Goal: Task Accomplishment & Management: Complete application form

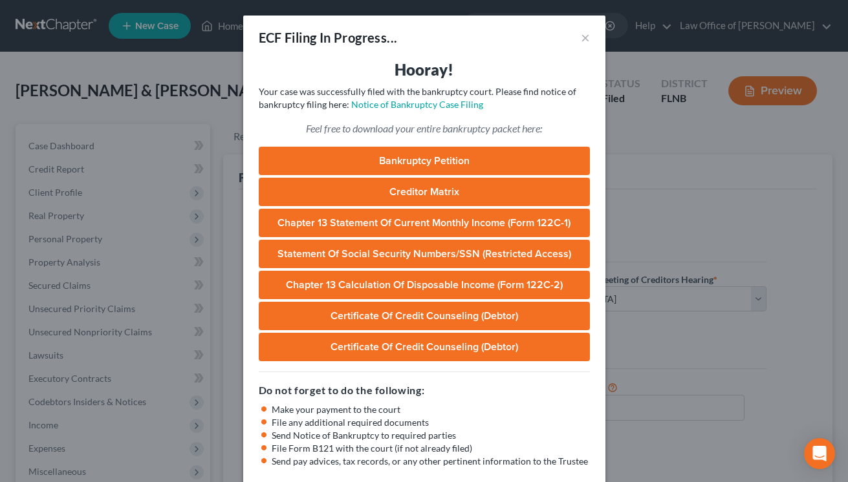
select select "0"
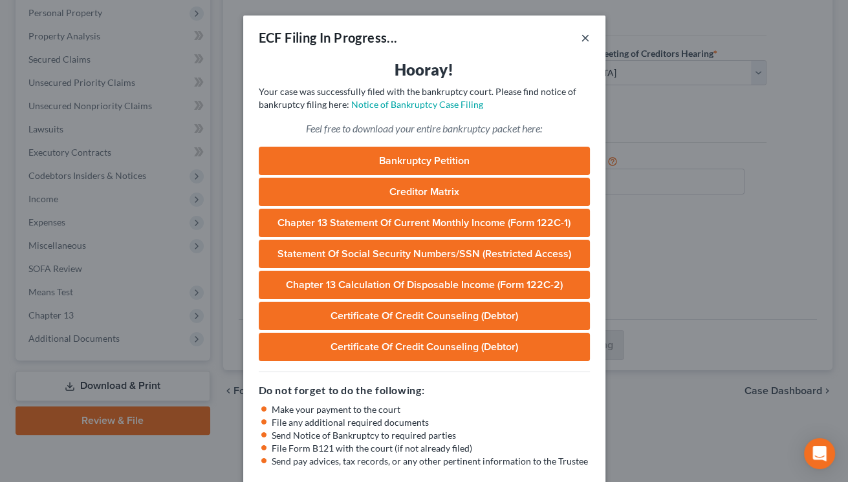
click at [584, 37] on button "×" at bounding box center [585, 38] width 9 height 16
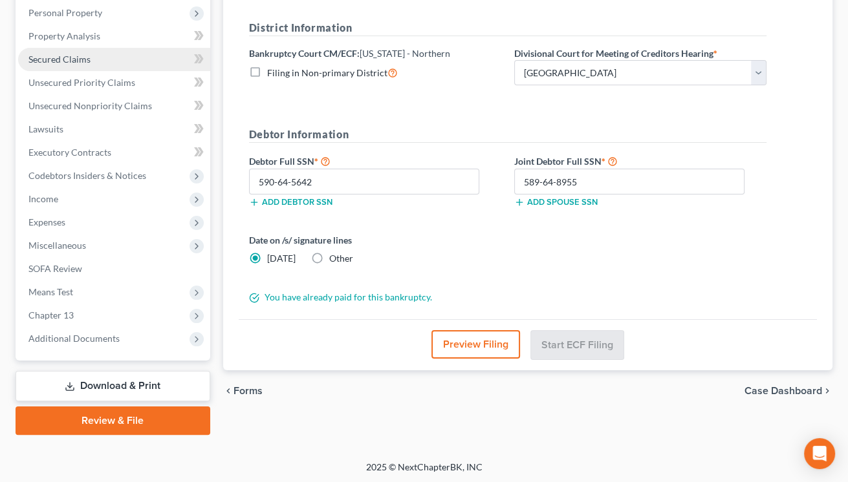
click at [57, 62] on span "Secured Claims" at bounding box center [59, 59] width 62 height 11
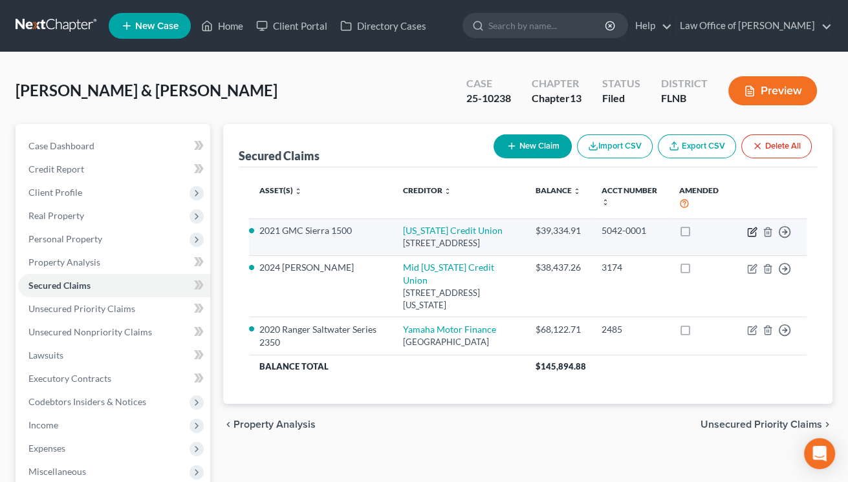
click at [750, 231] on icon "button" at bounding box center [752, 232] width 10 height 10
select select "9"
select select "0"
select select "8"
select select "2"
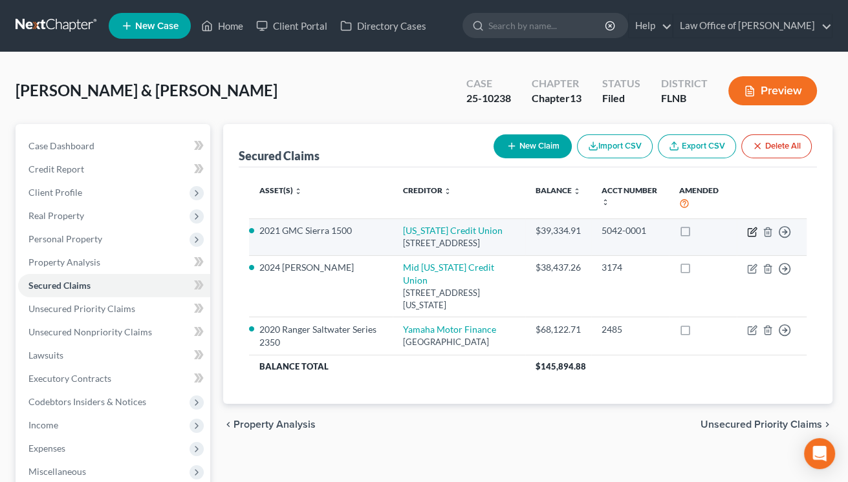
select select "2"
select select "0"
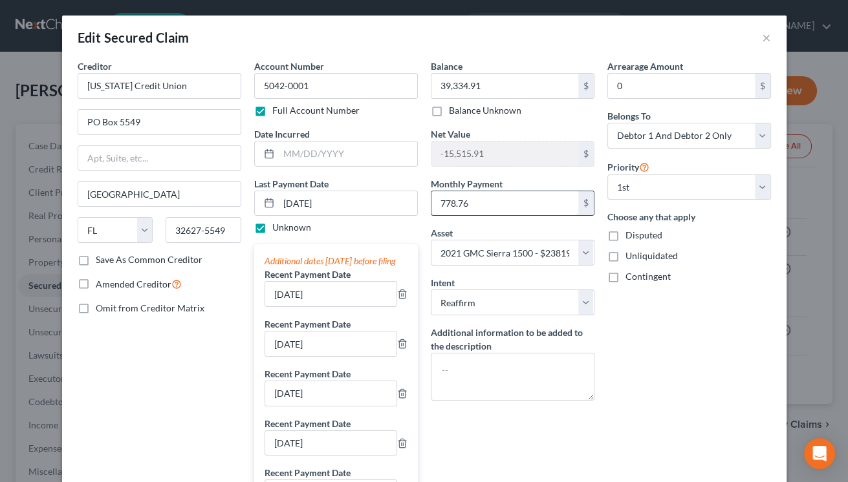
drag, startPoint x: 490, startPoint y: 204, endPoint x: 448, endPoint y: 199, distance: 42.3
click at [448, 199] on input "778.76" at bounding box center [504, 203] width 147 height 25
drag, startPoint x: 475, startPoint y: 203, endPoint x: 431, endPoint y: 203, distance: 44.6
click at [431, 203] on input "778.76" at bounding box center [504, 203] width 147 height 25
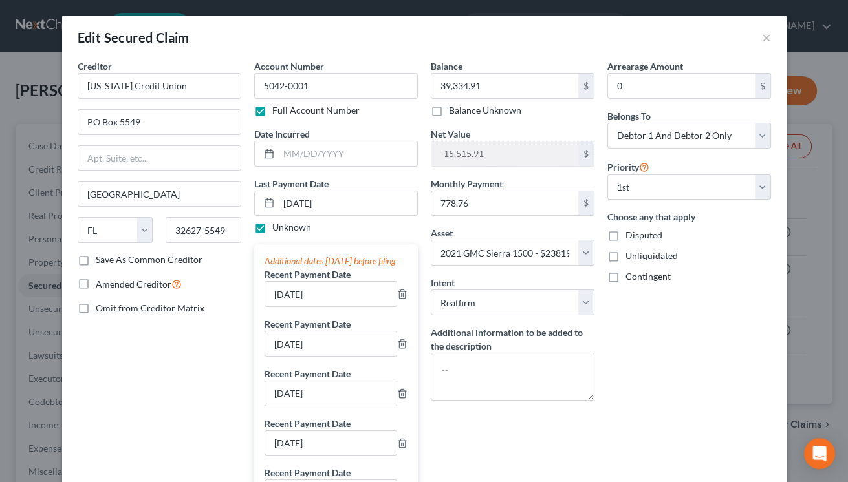
click at [206, 345] on div "Creditor * [US_STATE] Credit [GEOGRAPHIC_DATA] [US_STATE][GEOGRAPHIC_DATA] [GEO…" at bounding box center [159, 417] width 176 height 717
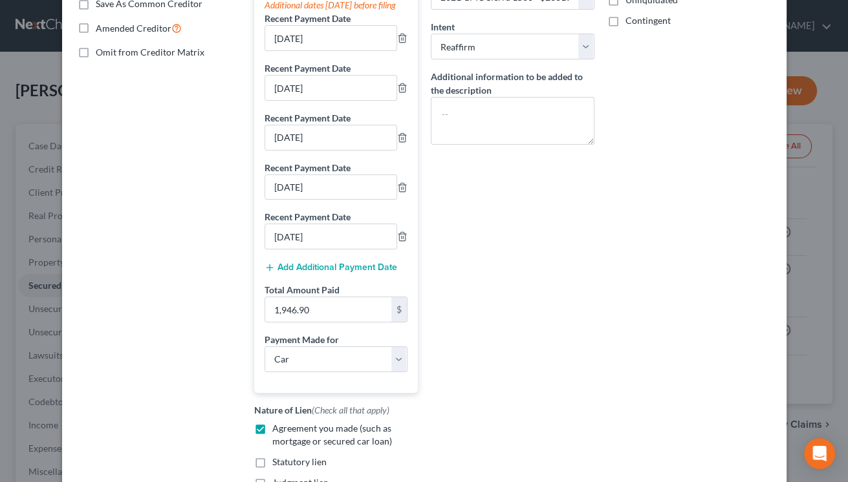
scroll to position [424, 0]
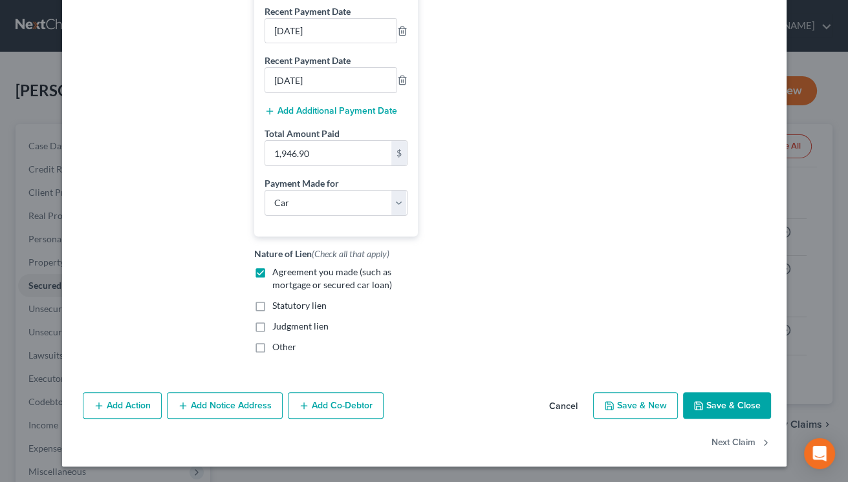
click at [701, 407] on icon "button" at bounding box center [698, 406] width 10 height 10
select select
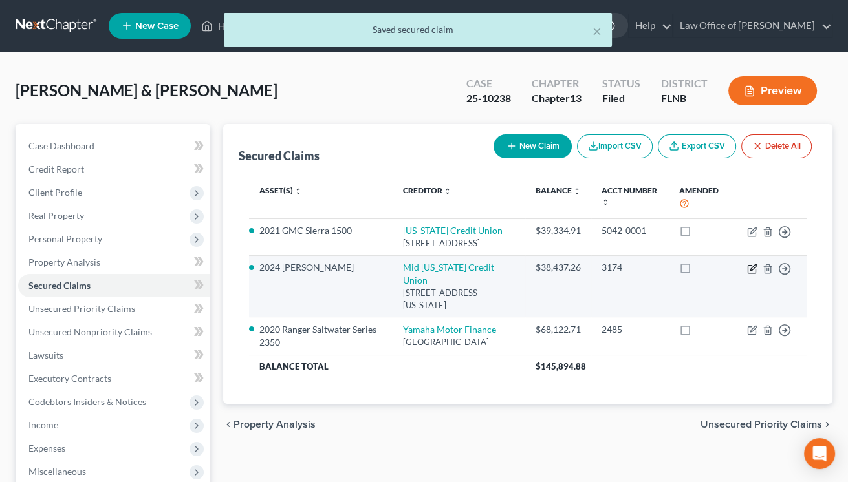
click at [752, 274] on icon "button" at bounding box center [752, 269] width 10 height 10
select select "9"
select select "0"
select select "2"
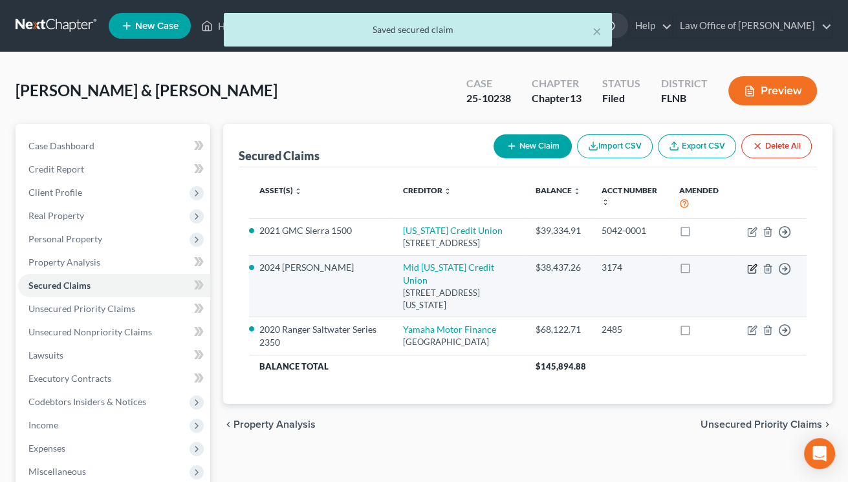
select select "0"
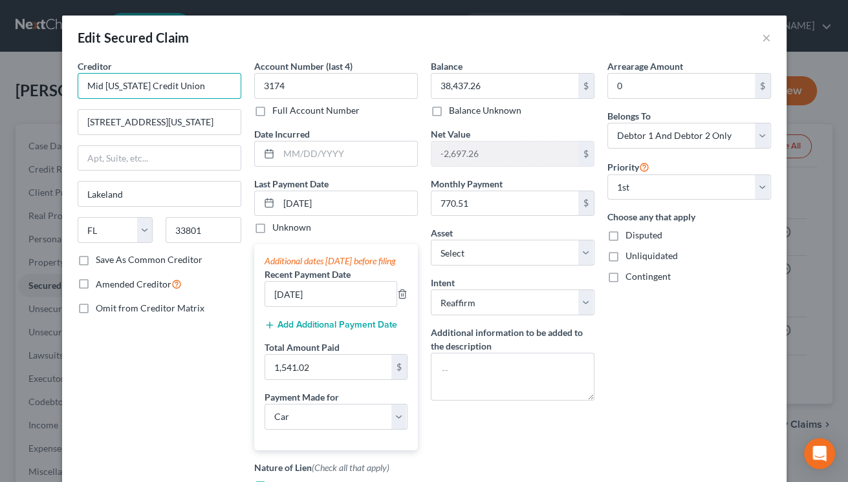
drag, startPoint x: 187, startPoint y: 85, endPoint x: 74, endPoint y: 85, distance: 113.1
click at [78, 85] on input "Mid [US_STATE] Credit Union" at bounding box center [160, 86] width 164 height 26
click at [160, 387] on div "Creditor * Mid [US_STATE] Credit Union [GEOGRAPHIC_DATA][US_STATE] [US_STATE][G…" at bounding box center [159, 318] width 176 height 518
drag, startPoint x: 492, startPoint y: 197, endPoint x: 487, endPoint y: 206, distance: 10.7
click at [487, 206] on input "770.51" at bounding box center [504, 203] width 147 height 25
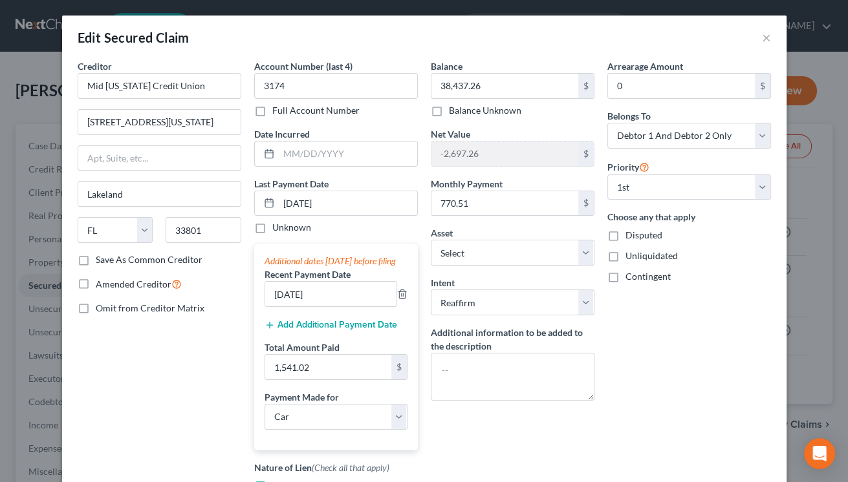
click at [232, 330] on div "Creditor * Mid [US_STATE] Credit Union [GEOGRAPHIC_DATA][US_STATE] [US_STATE][G…" at bounding box center [159, 318] width 176 height 518
click at [503, 91] on input "38,437.26" at bounding box center [504, 86] width 147 height 25
click at [139, 374] on div "Creditor * Mid [US_STATE] Credit Union [GEOGRAPHIC_DATA][US_STATE] [US_STATE][G…" at bounding box center [159, 318] width 176 height 518
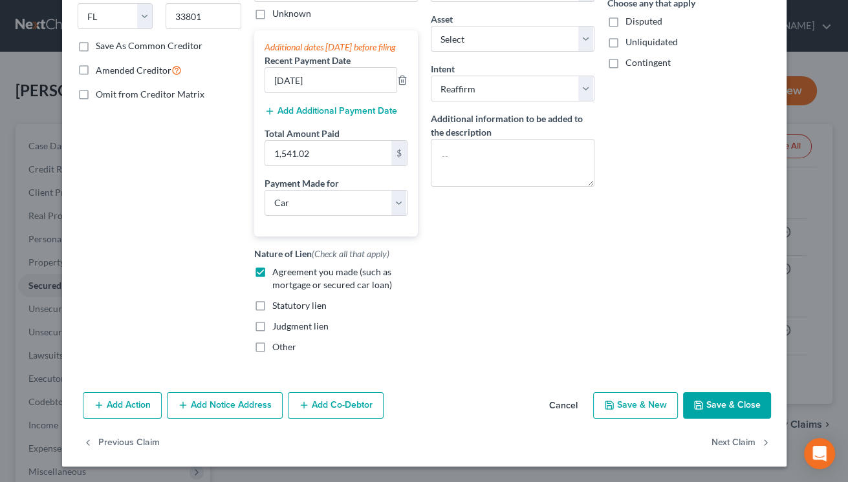
click at [729, 410] on button "Save & Close" at bounding box center [727, 405] width 88 height 27
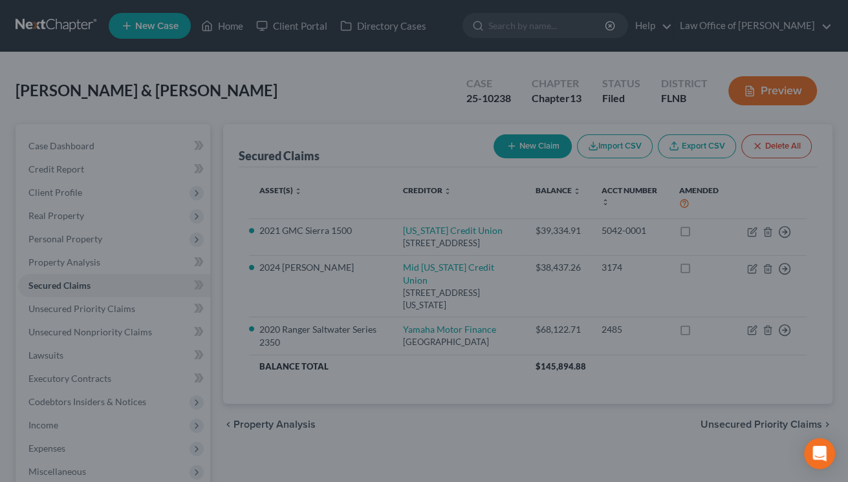
select select "16"
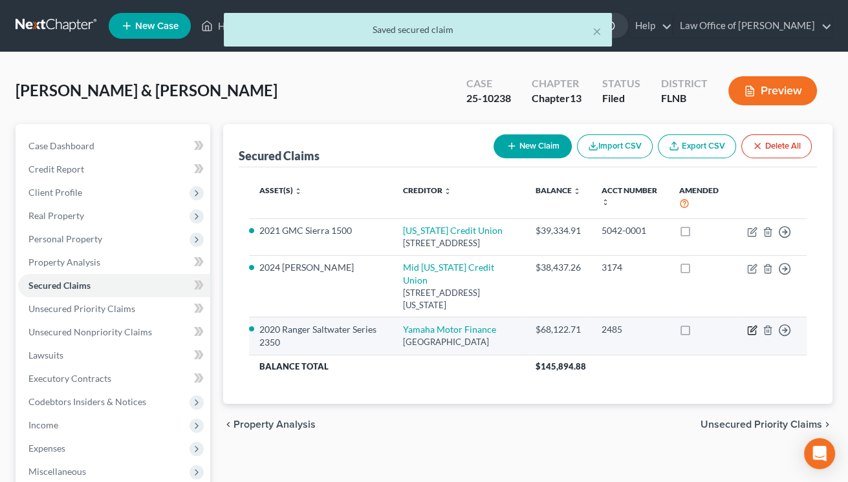
click at [751, 331] on icon "button" at bounding box center [752, 330] width 10 height 10
select select "3"
select select "11"
select select "0"
select select "2"
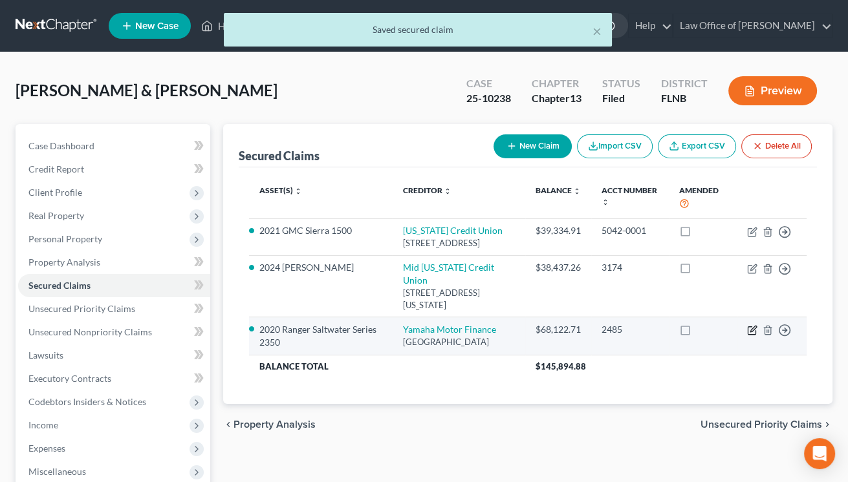
select select "0"
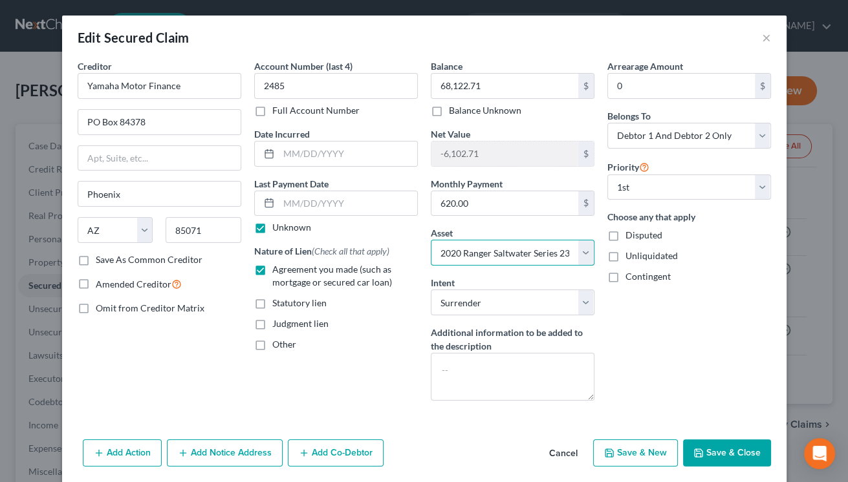
click at [431, 240] on select "Select Other Multiple Assets Electronics - 2 Apple Cell Phones $50.00 2 Tower F…" at bounding box center [513, 253] width 164 height 26
click option "2020 Ranger Saltwater Series 2350 - $62020.0" at bounding box center [0, 0] width 0 height 0
click at [734, 453] on button "Save & Close" at bounding box center [727, 453] width 88 height 27
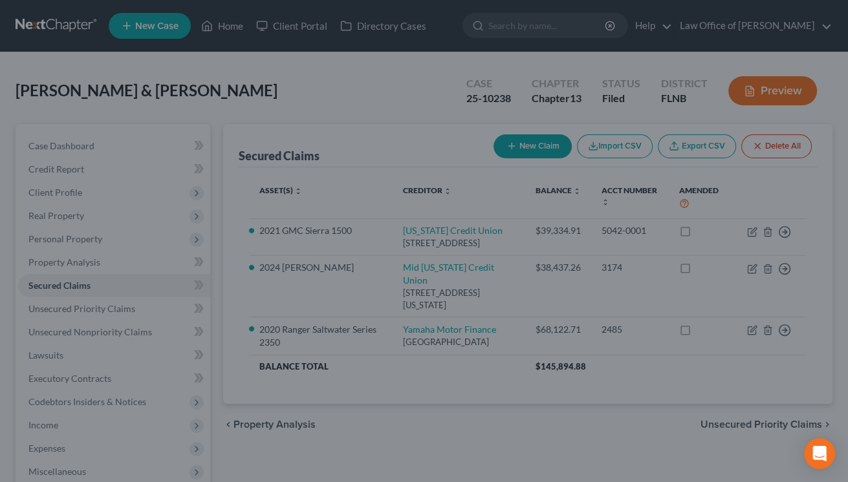
select select "11"
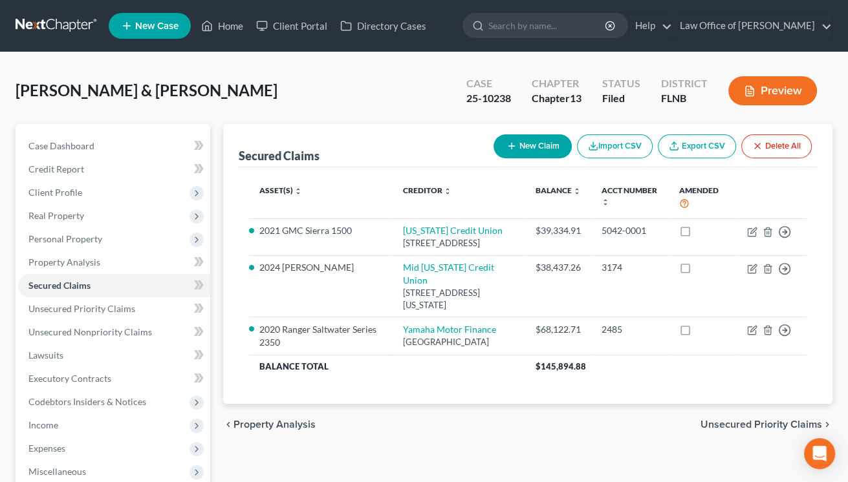
click at [244, 376] on div "Asset(s) expand_more expand_less unfold_more Creditor expand_more expand_less u…" at bounding box center [528, 285] width 578 height 237
click at [264, 391] on div "Asset(s) expand_more expand_less unfold_more Creditor expand_more expand_less u…" at bounding box center [528, 285] width 578 height 237
click at [234, 377] on div "Secured Claims New Claim Import CSV Export CSV Delete All Asset(s) expand_more …" at bounding box center [527, 264] width 609 height 281
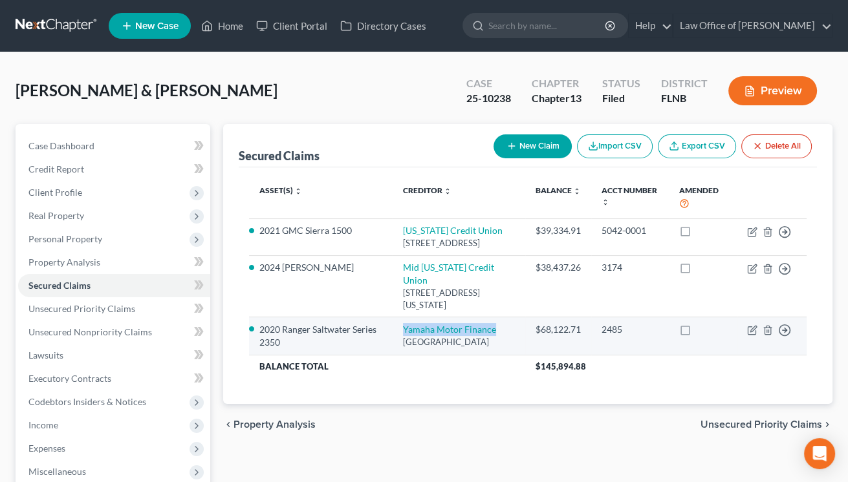
drag, startPoint x: 385, startPoint y: 328, endPoint x: 482, endPoint y: 325, distance: 97.7
click at [482, 325] on td "Yamaha Motor Finance [GEOGRAPHIC_DATA]" at bounding box center [458, 335] width 133 height 37
copy link "Yamaha Motor Finance"
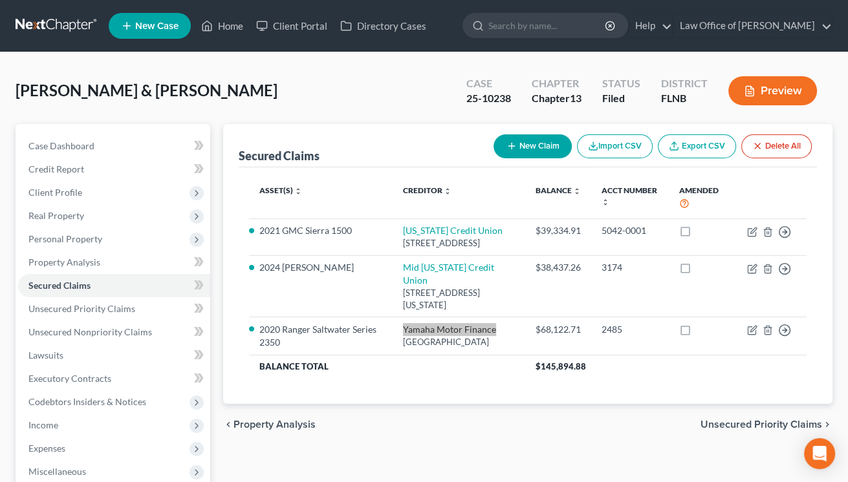
click at [255, 405] on div "Asset(s) expand_more expand_less unfold_more Creditor expand_more expand_less u…" at bounding box center [528, 285] width 578 height 237
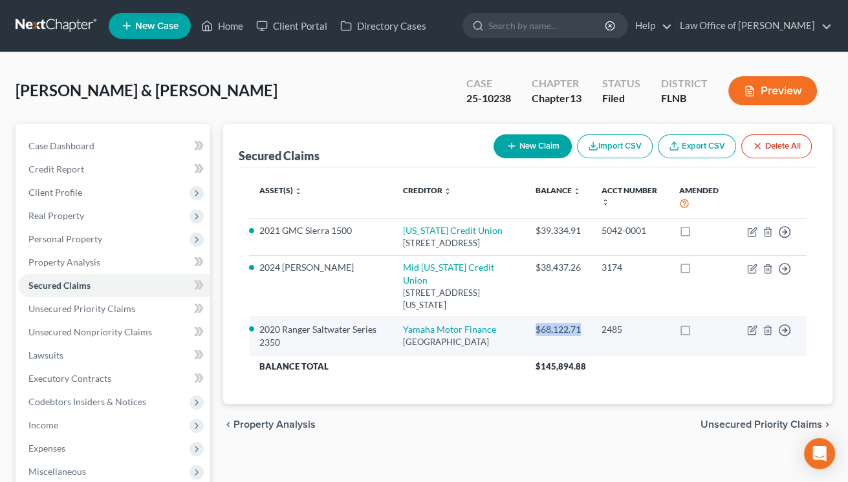
drag, startPoint x: 531, startPoint y: 326, endPoint x: 581, endPoint y: 330, distance: 49.9
click at [581, 330] on td "$68,122.71" at bounding box center [558, 335] width 66 height 37
copy div "$68,122.71"
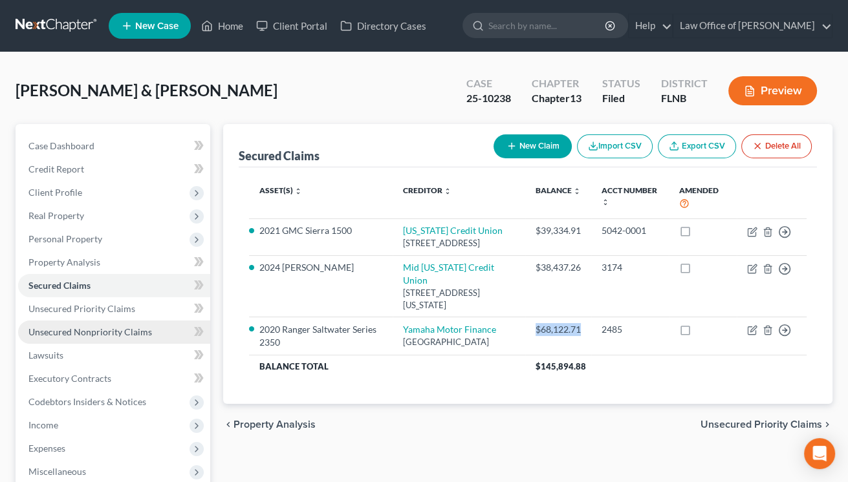
click at [54, 335] on span "Unsecured Nonpriority Claims" at bounding box center [89, 331] width 123 height 11
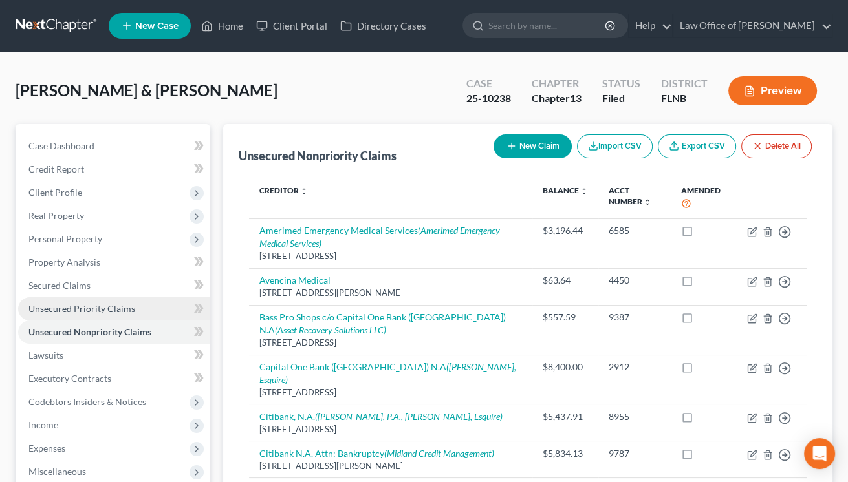
click at [59, 310] on span "Unsecured Priority Claims" at bounding box center [81, 308] width 107 height 11
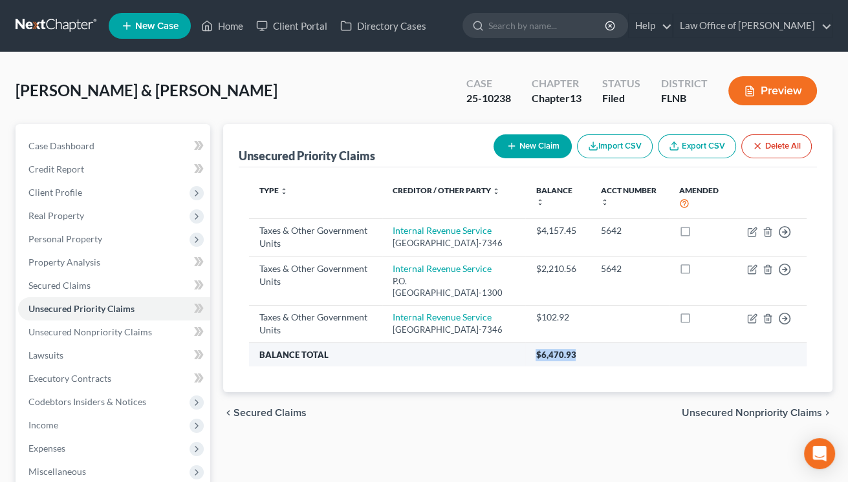
drag, startPoint x: 538, startPoint y: 380, endPoint x: 579, endPoint y: 383, distance: 41.5
click at [579, 366] on th "$6,470.93" at bounding box center [665, 354] width 281 height 23
copy span "$6,470.93"
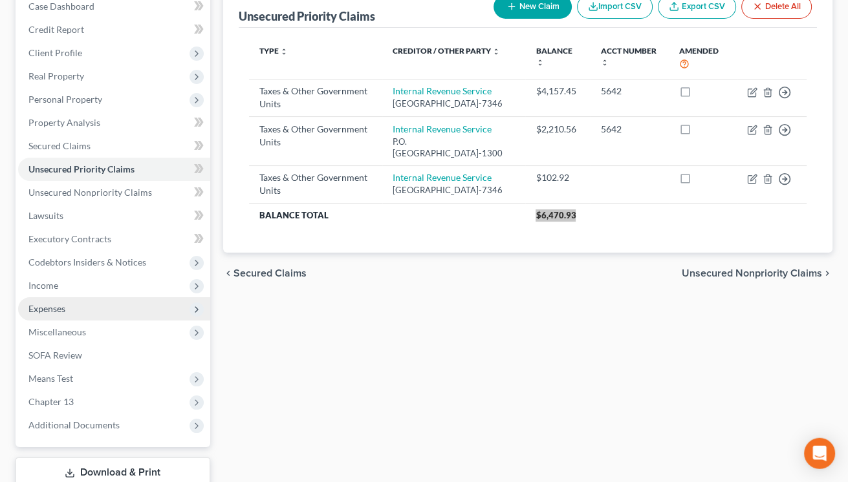
scroll to position [142, 0]
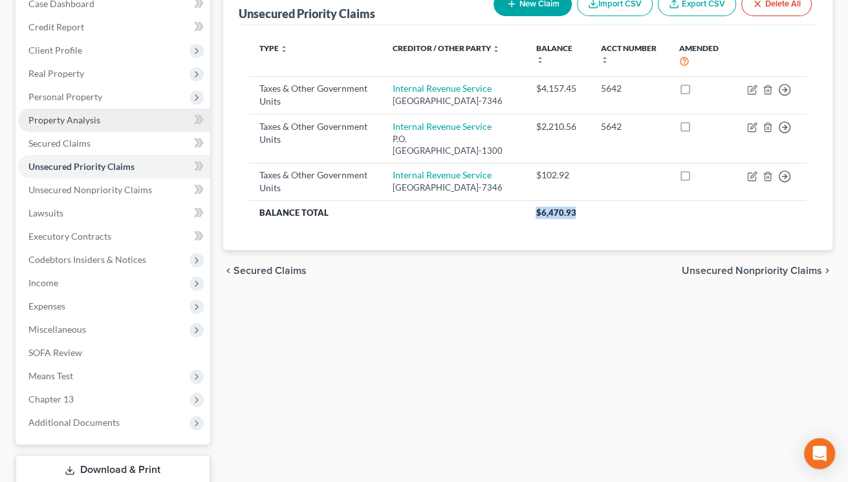
click at [59, 123] on span "Property Analysis" at bounding box center [64, 119] width 72 height 11
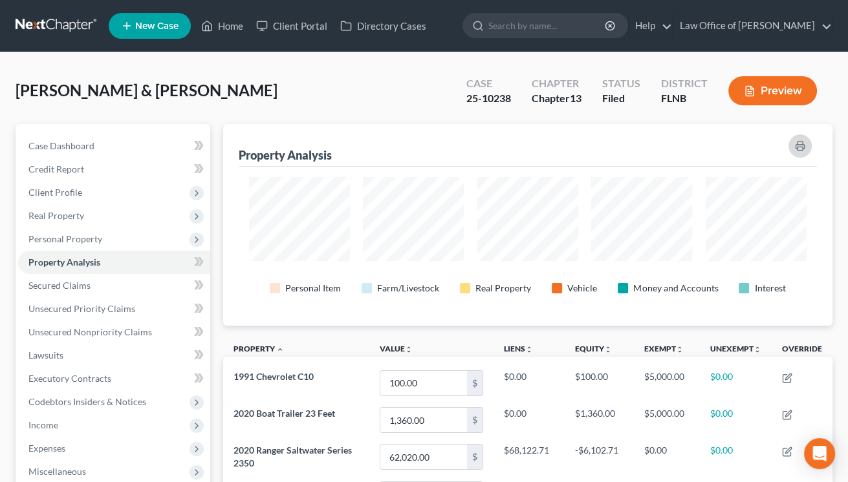
click at [804, 146] on icon "button" at bounding box center [799, 147] width 8 height 4
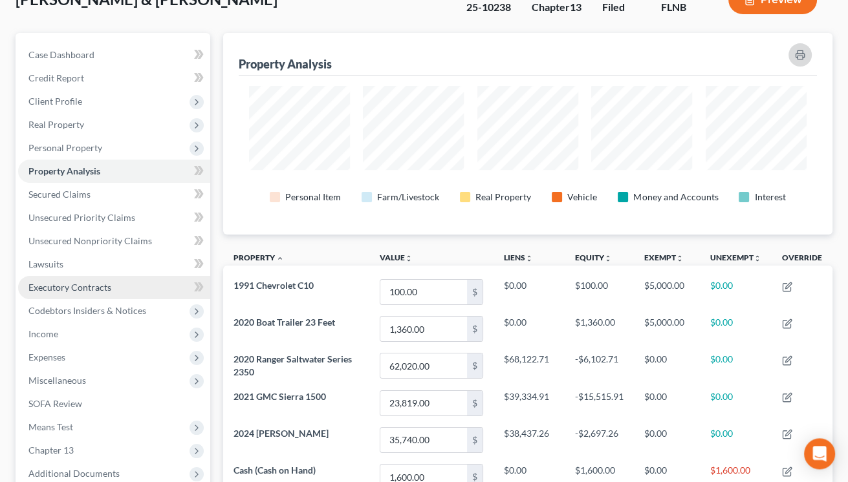
scroll to position [142, 0]
